Goal: Navigation & Orientation: Find specific page/section

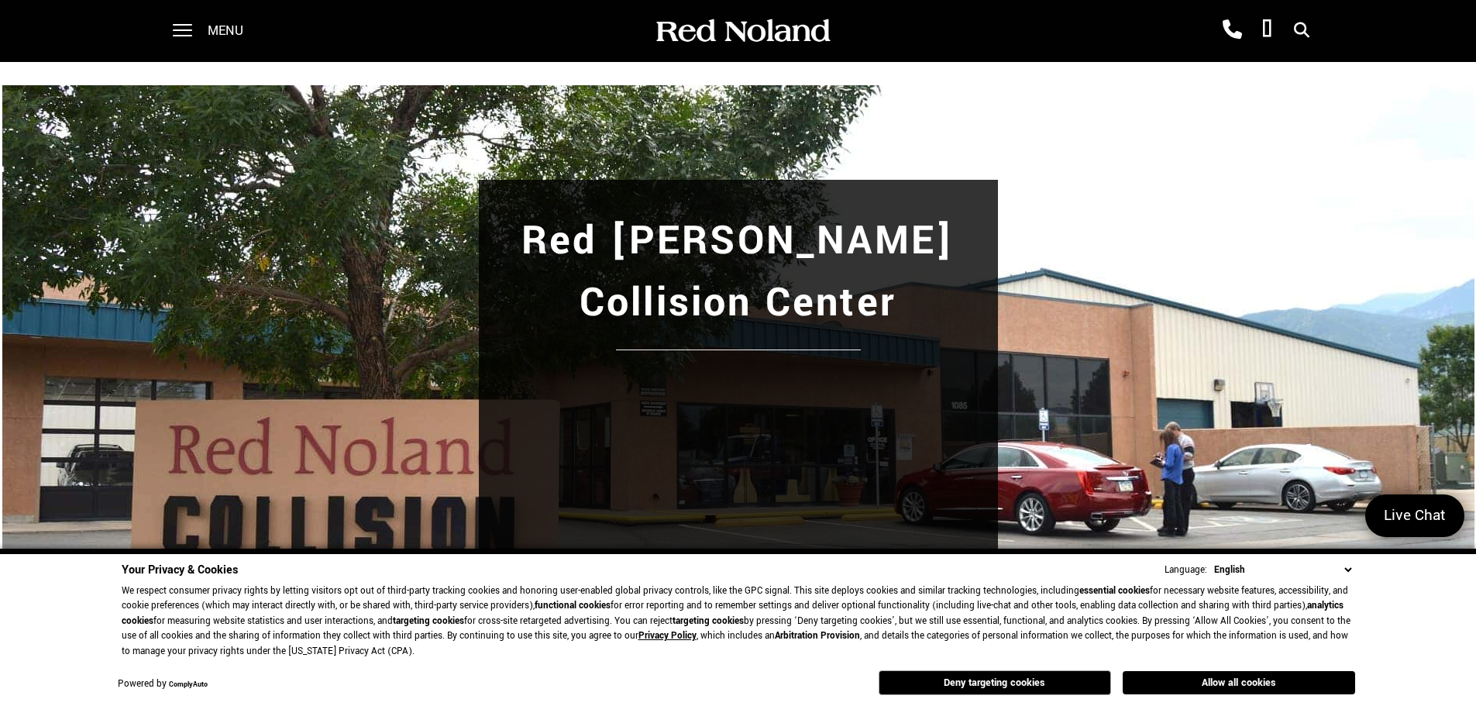
click at [195, 28] on div "Menu" at bounding box center [213, 31] width 112 height 62
click at [196, 33] on div "Menu" at bounding box center [213, 31] width 112 height 62
click at [183, 33] on span at bounding box center [182, 31] width 19 height 62
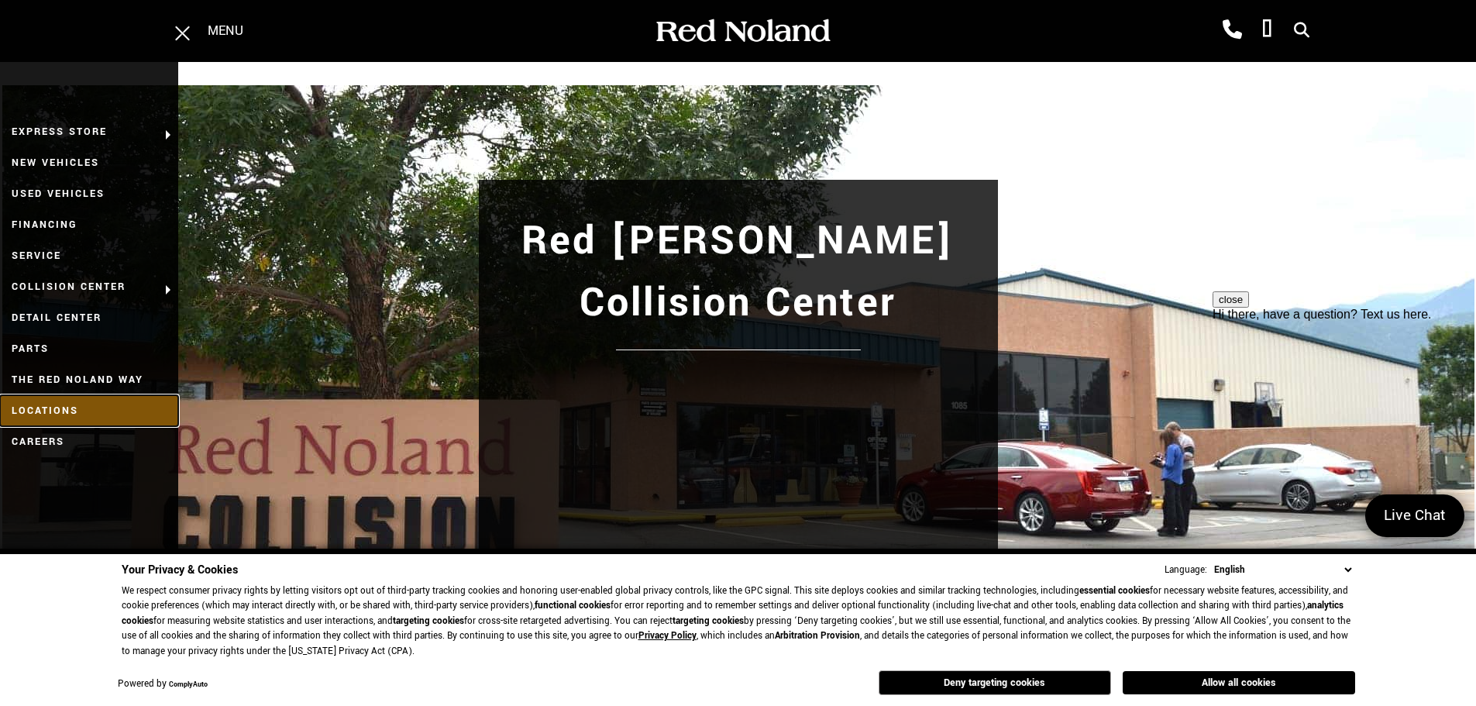
click at [71, 418] on link "Locations" at bounding box center [89, 410] width 178 height 31
